Goal: Task Accomplishment & Management: Manage account settings

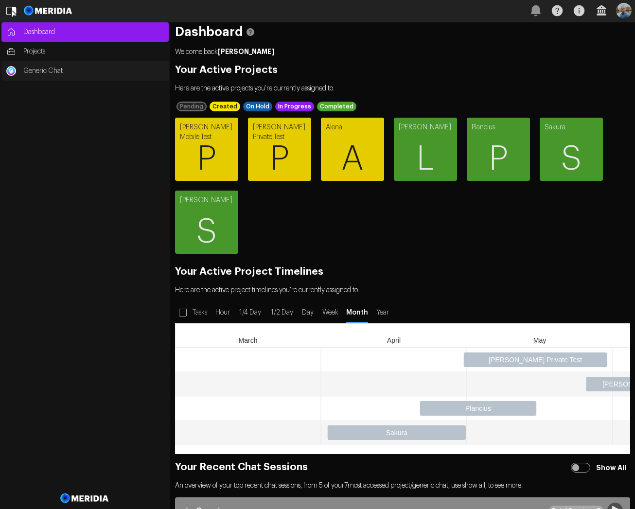
click at [43, 72] on span "Generic Chat" at bounding box center [93, 71] width 140 height 10
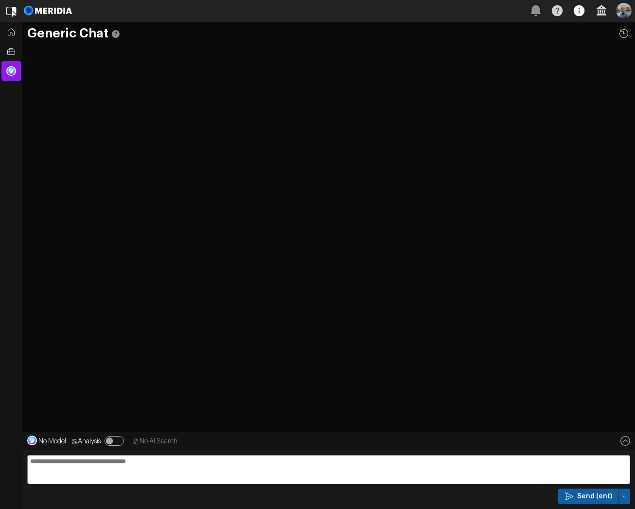
click at [575, 11] on icon "button" at bounding box center [578, 10] width 11 height 11
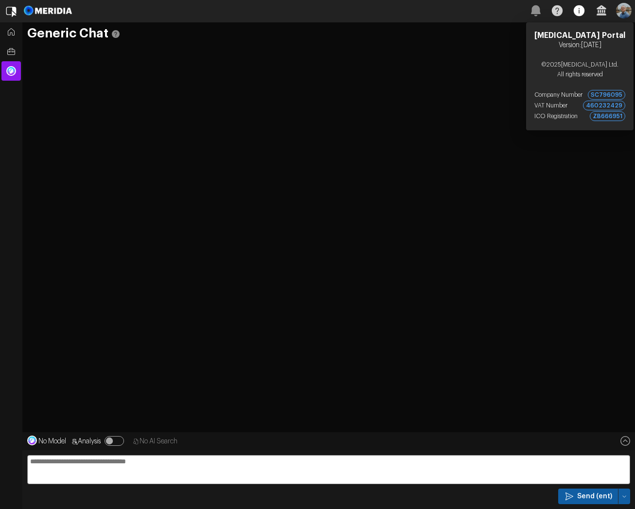
click at [575, 11] on icon "button" at bounding box center [578, 10] width 11 height 11
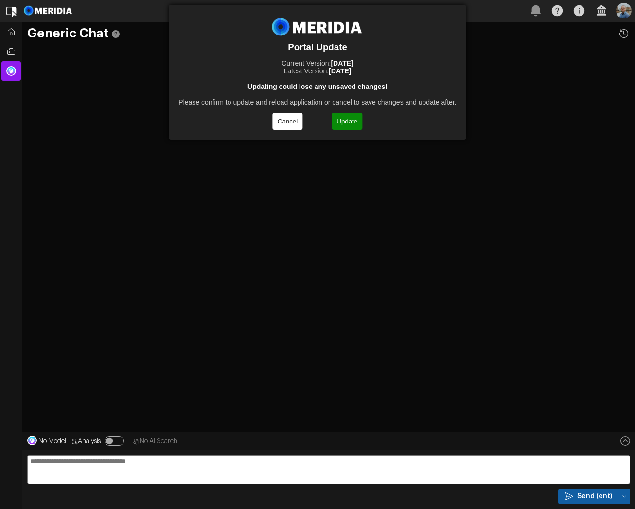
click at [349, 123] on button "Update" at bounding box center [346, 121] width 31 height 17
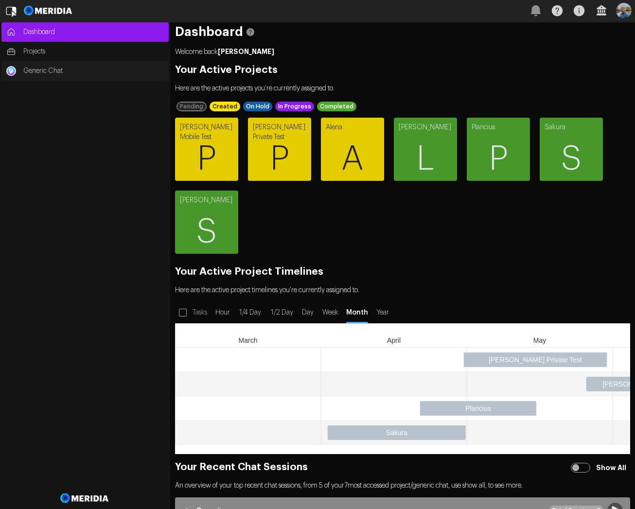
click at [46, 75] on span "Generic Chat" at bounding box center [93, 71] width 140 height 10
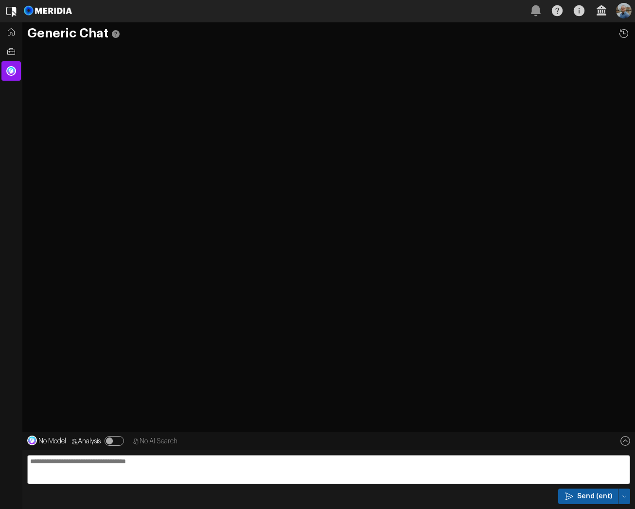
click at [528, 464] on textarea at bounding box center [328, 469] width 603 height 29
type textarea "**"
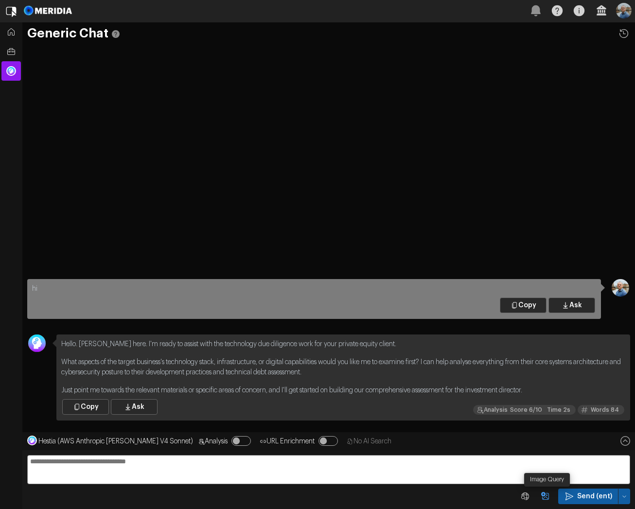
click at [545, 499] on icon "Image Query" at bounding box center [545, 496] width 8 height 8
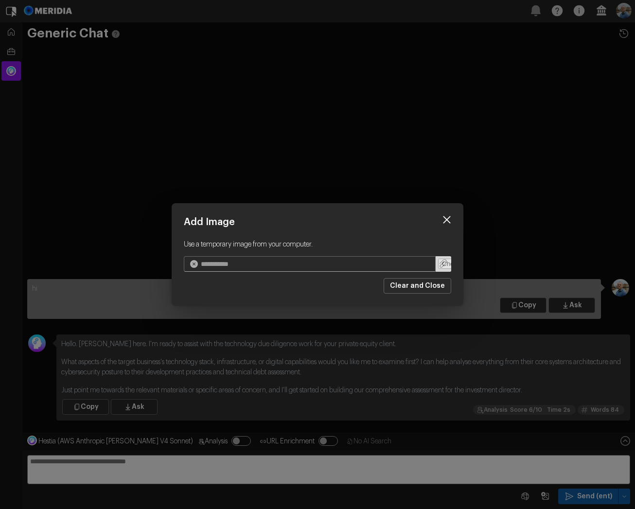
click at [439, 264] on input "file" at bounding box center [443, 264] width 16 height 16
type input "**********"
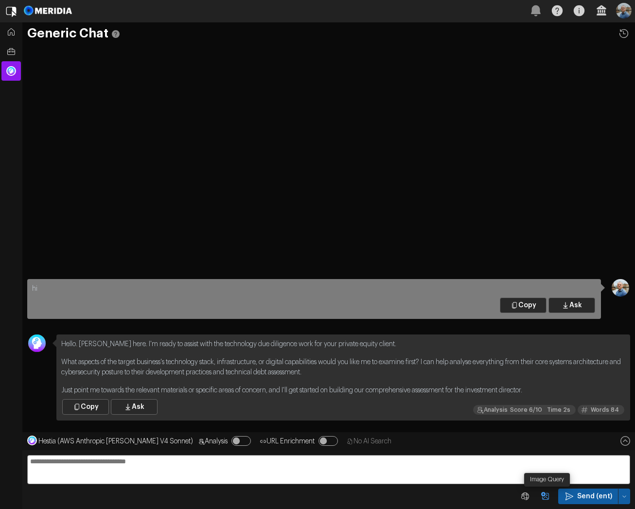
click at [543, 496] on icon "Image Query" at bounding box center [545, 496] width 10 height 10
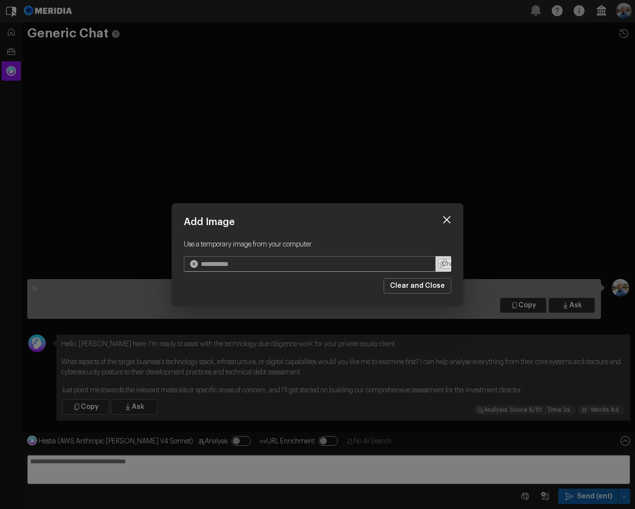
click at [447, 261] on input "file" at bounding box center [443, 264] width 16 height 16
type input "**********"
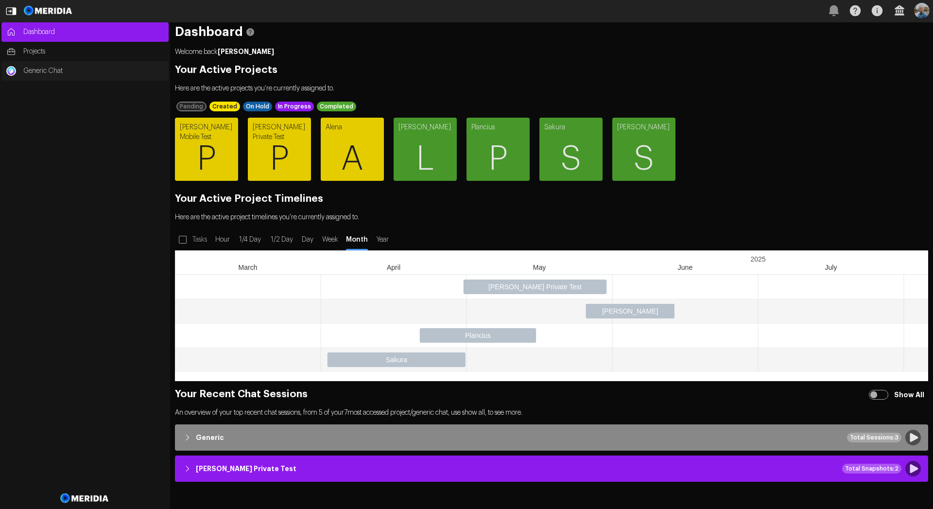
click at [70, 73] on span "Generic Chat" at bounding box center [93, 71] width 140 height 10
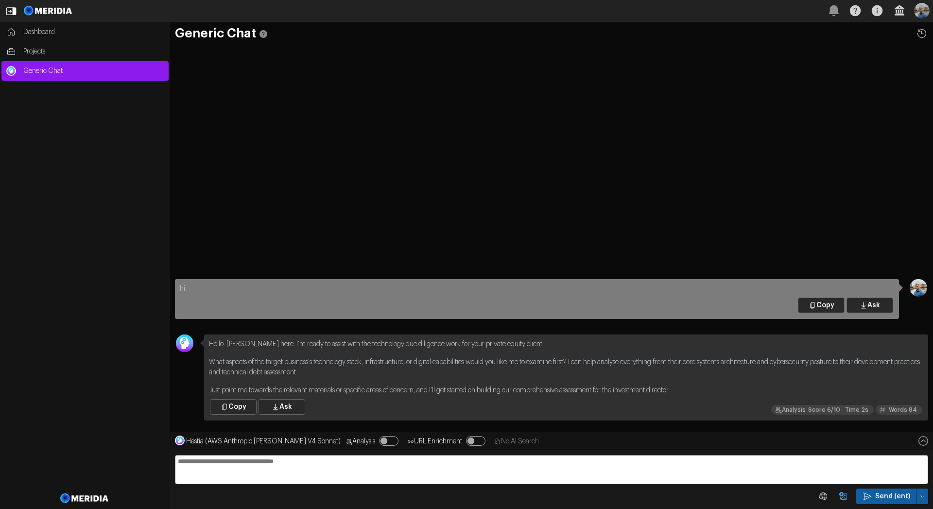
click at [844, 495] on icon "Image Query" at bounding box center [843, 496] width 8 height 8
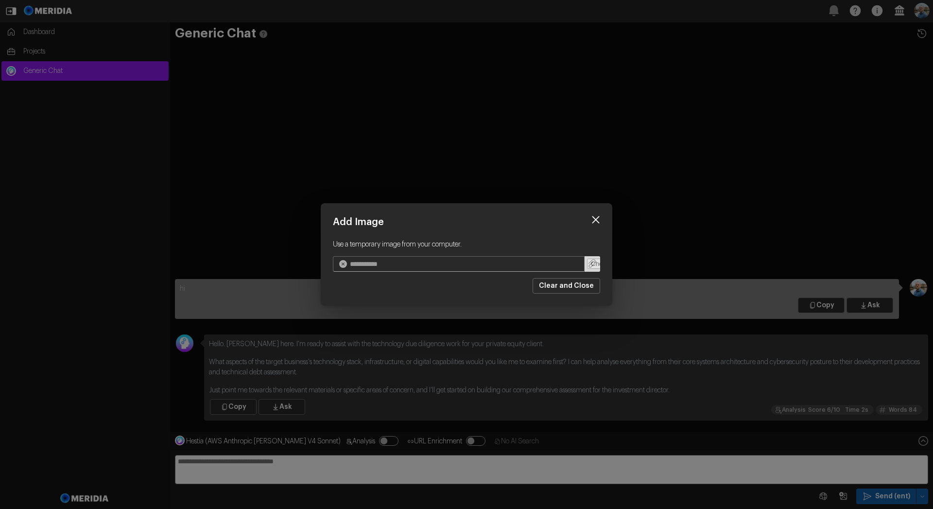
click at [596, 265] on input "file" at bounding box center [593, 264] width 16 height 16
type input "**********"
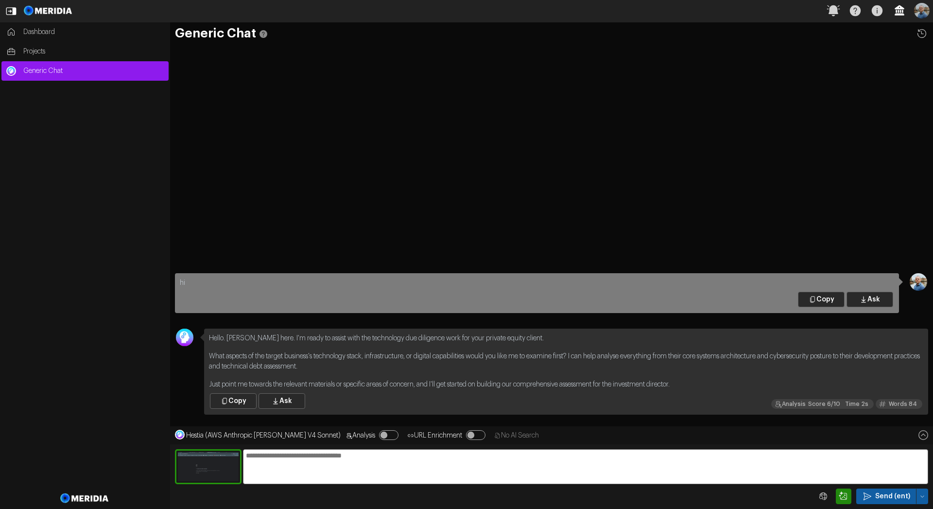
click at [905, 13] on icon "button" at bounding box center [899, 10] width 21 height 21
click at [896, 91] on button "User Management" at bounding box center [923, 93] width 112 height 12
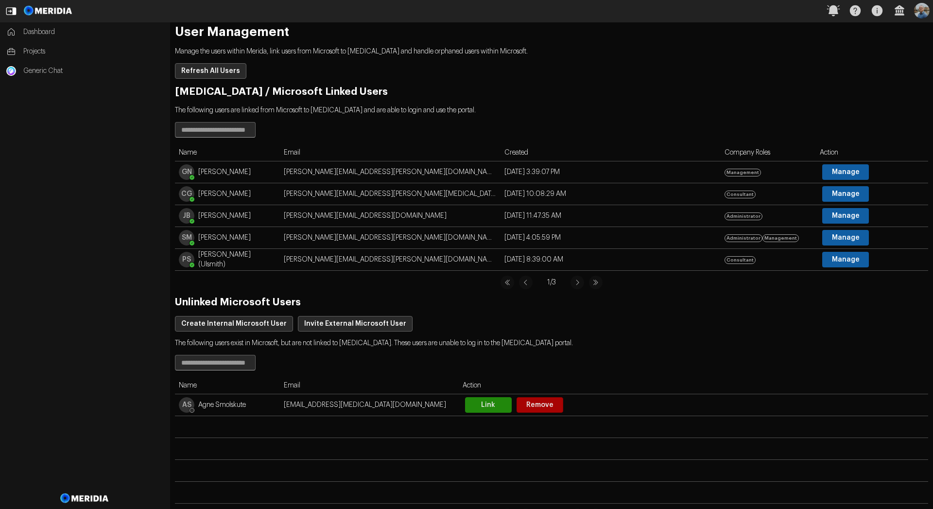
click at [730, 326] on div "Create Internal Microsoft User Invite External Microsoft User" at bounding box center [551, 324] width 753 height 16
click at [653, 370] on div "Name Email Action AS Agne Smolskute agne.smolskute@meridia.co Link Remove 1 / 1" at bounding box center [551, 438] width 753 height 167
